Goal: Find specific page/section: Find specific page/section

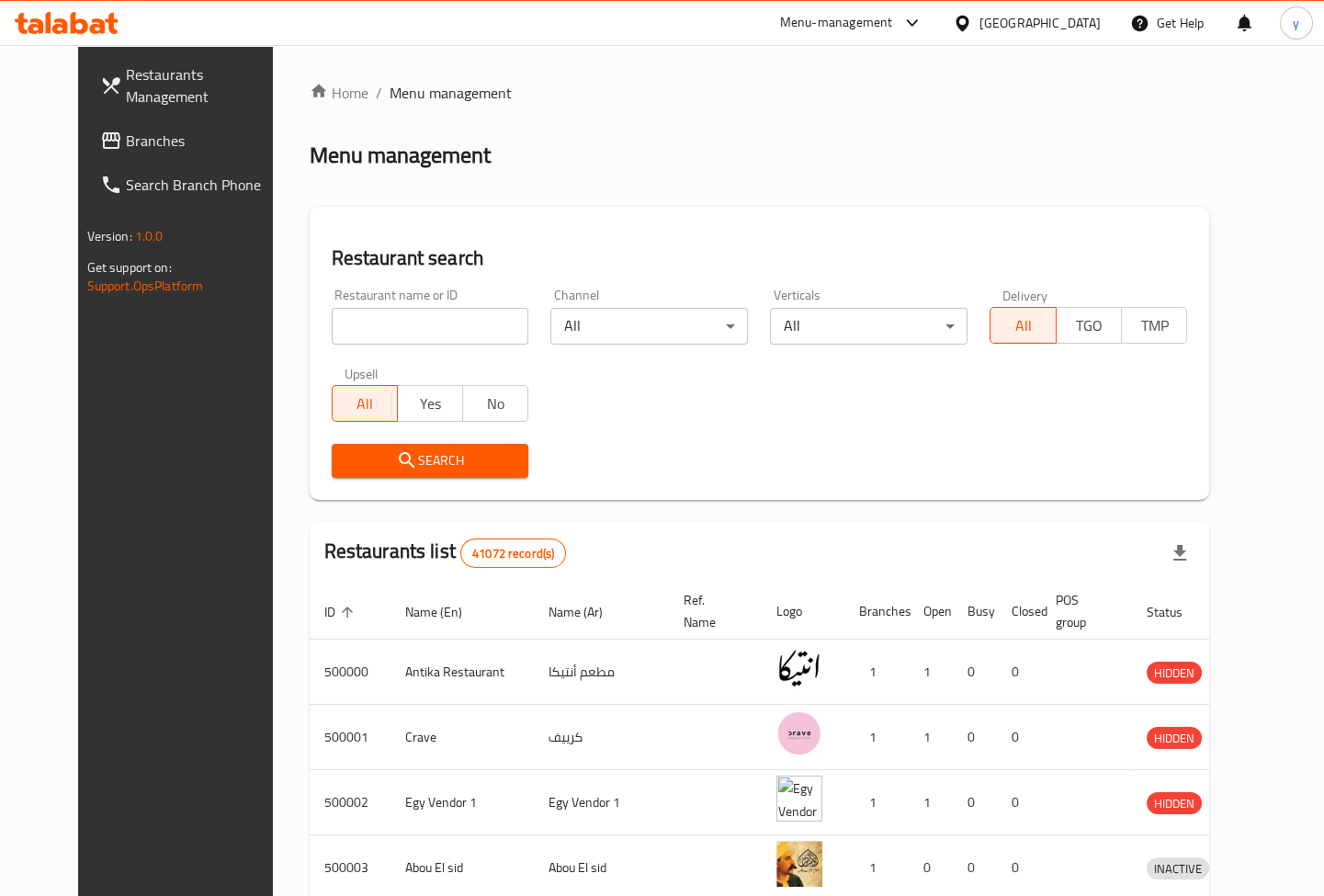
click at [1075, 30] on div "[GEOGRAPHIC_DATA]" at bounding box center [1040, 22] width 121 height 20
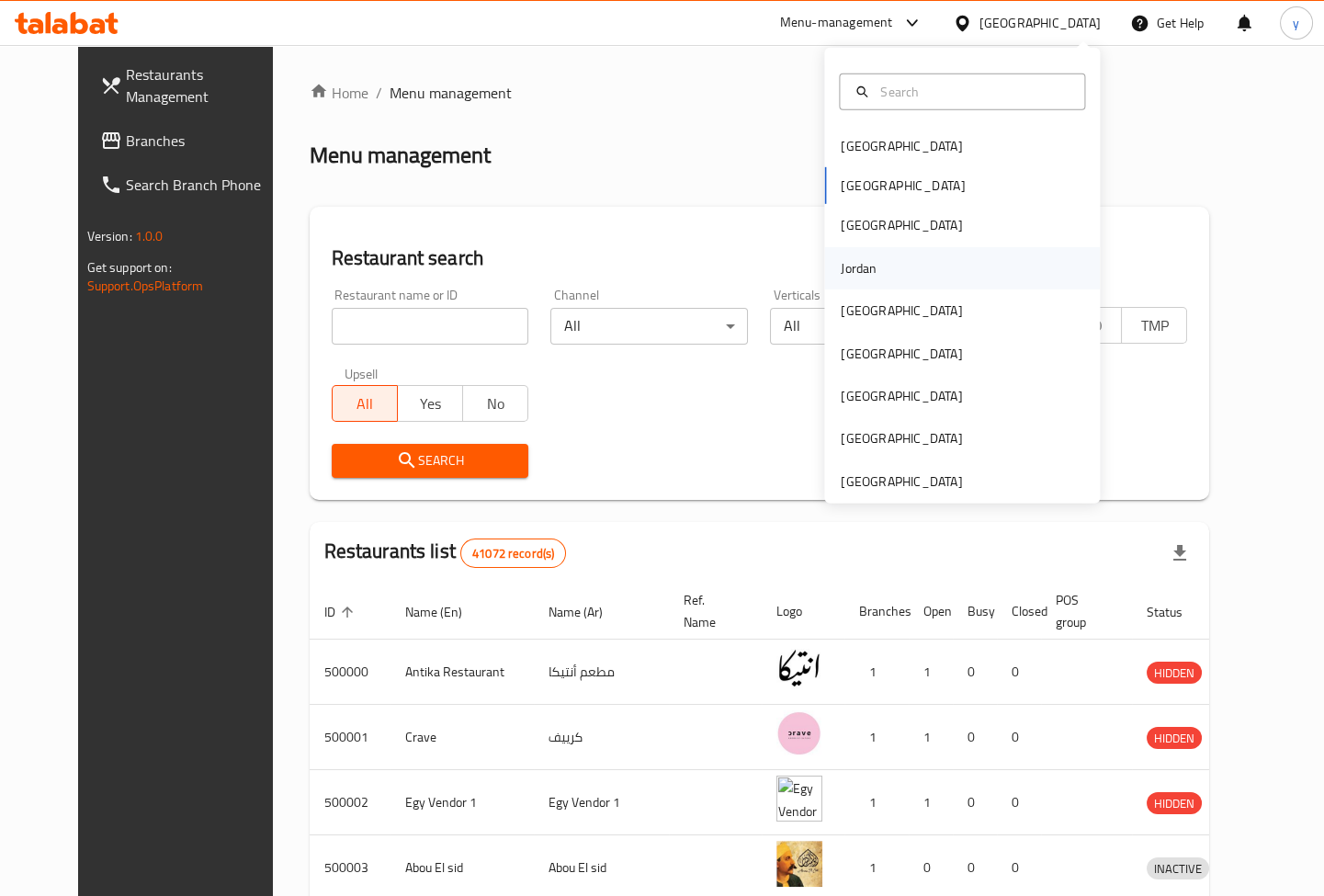
click at [859, 277] on div "Jordan" at bounding box center [859, 268] width 36 height 20
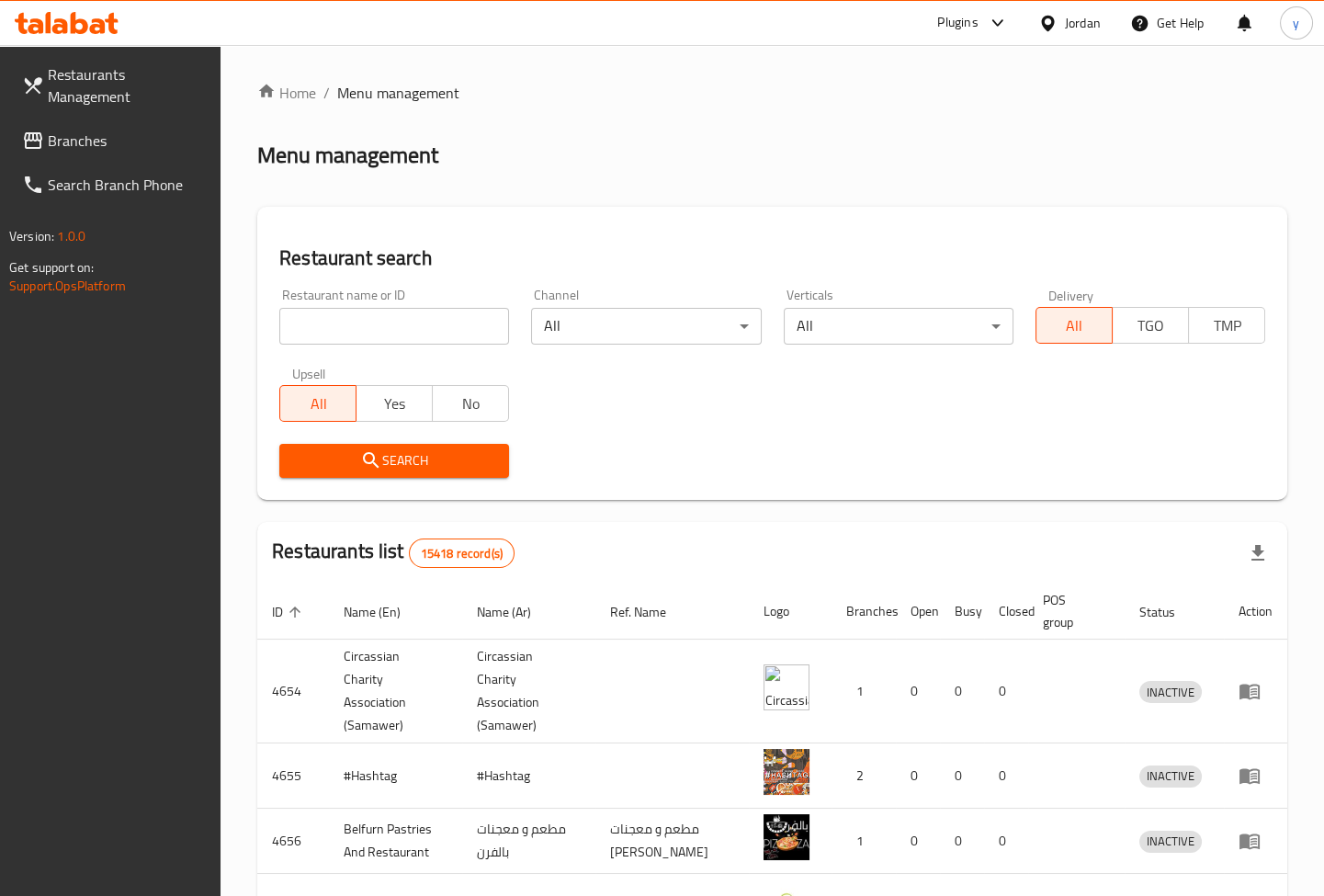
click at [395, 319] on input "search" at bounding box center [394, 326] width 230 height 37
paste input "777464"
type input "777464"
click button "Search" at bounding box center [394, 461] width 230 height 34
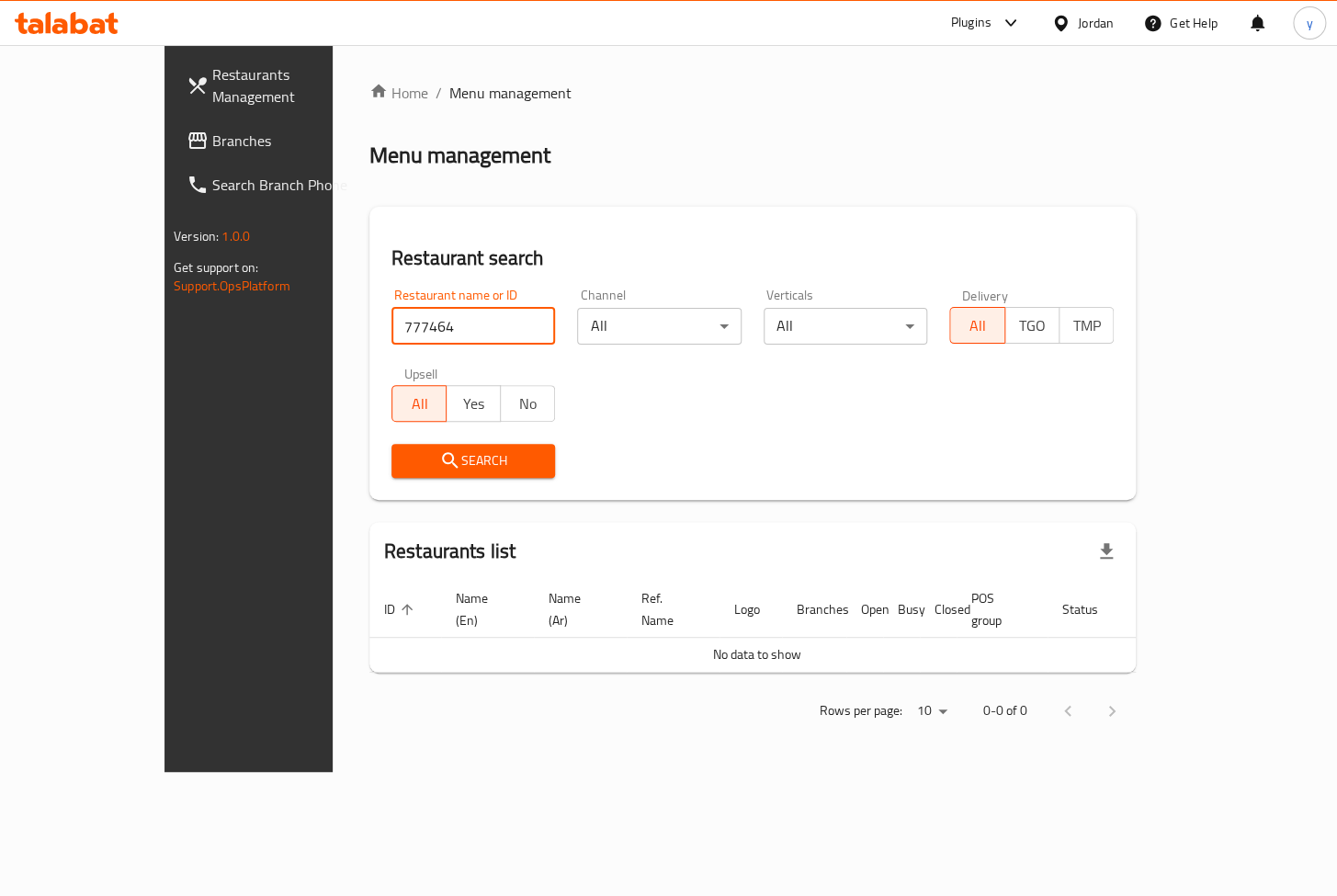
click at [212, 137] on span "Branches" at bounding box center [292, 140] width 160 height 22
